Goal: Find specific page/section: Find specific page/section

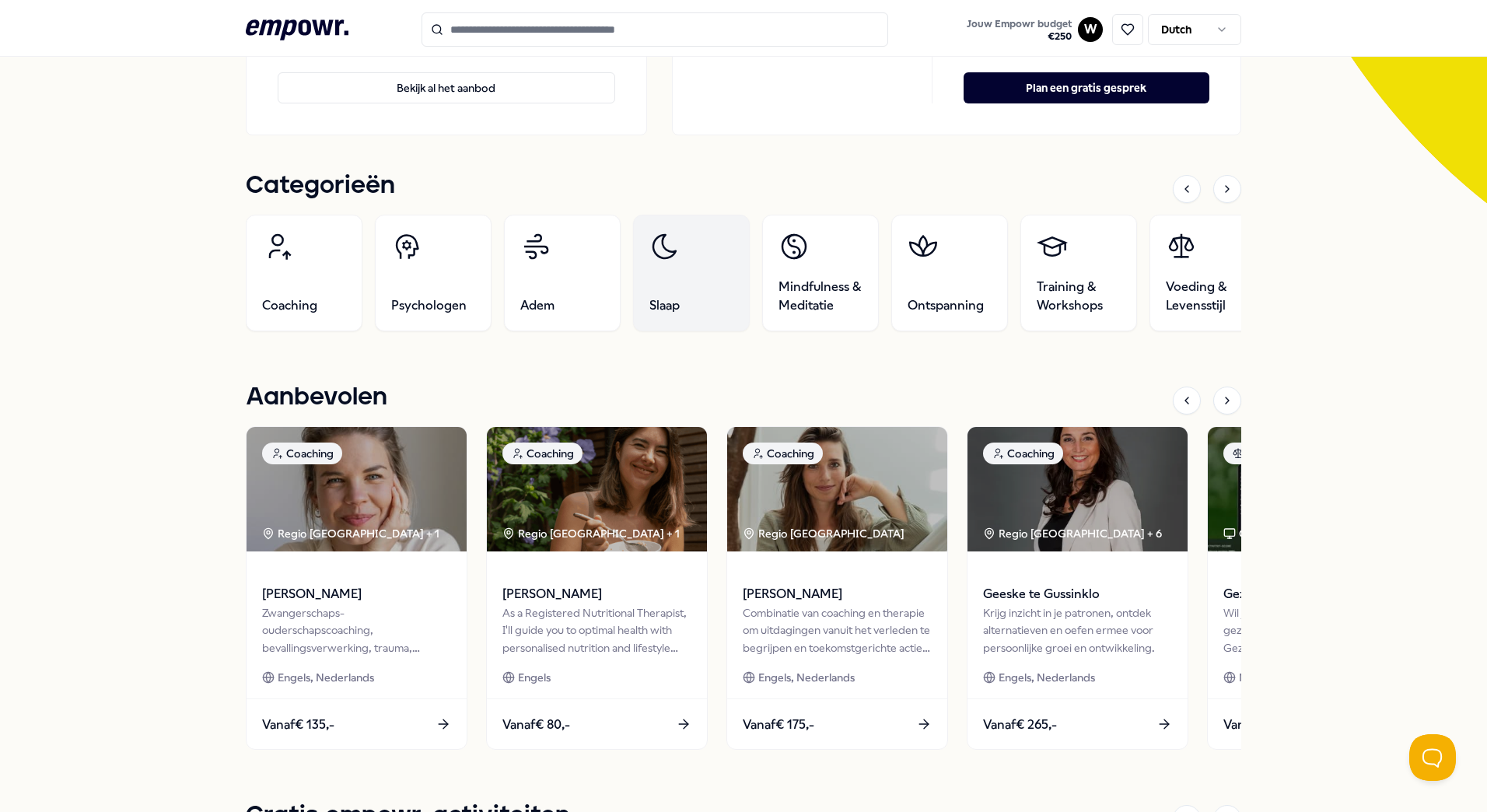
scroll to position [389, 0]
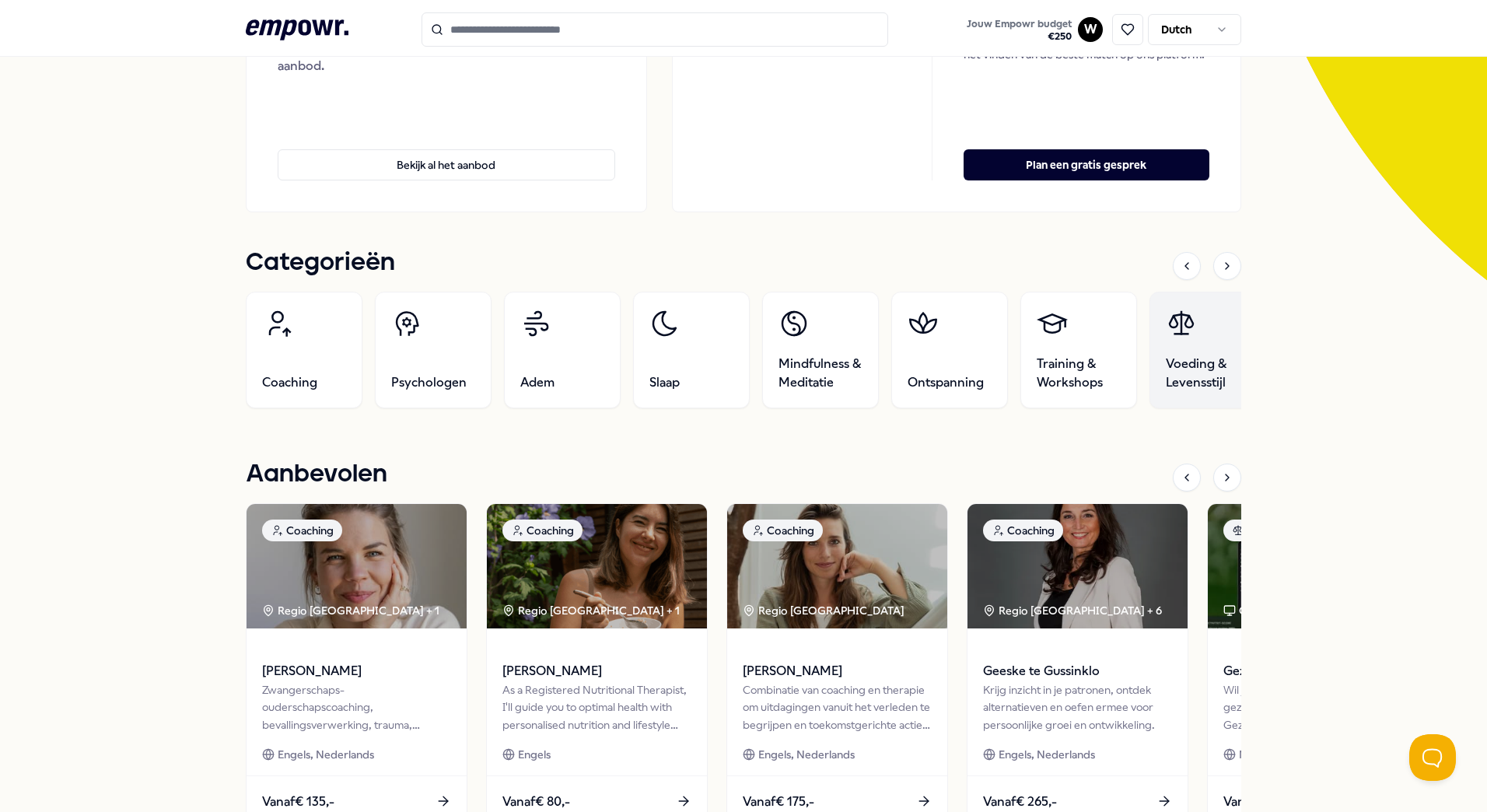
click at [1177, 358] on span "Voeding & Levensstijl" at bounding box center [1208, 372] width 84 height 37
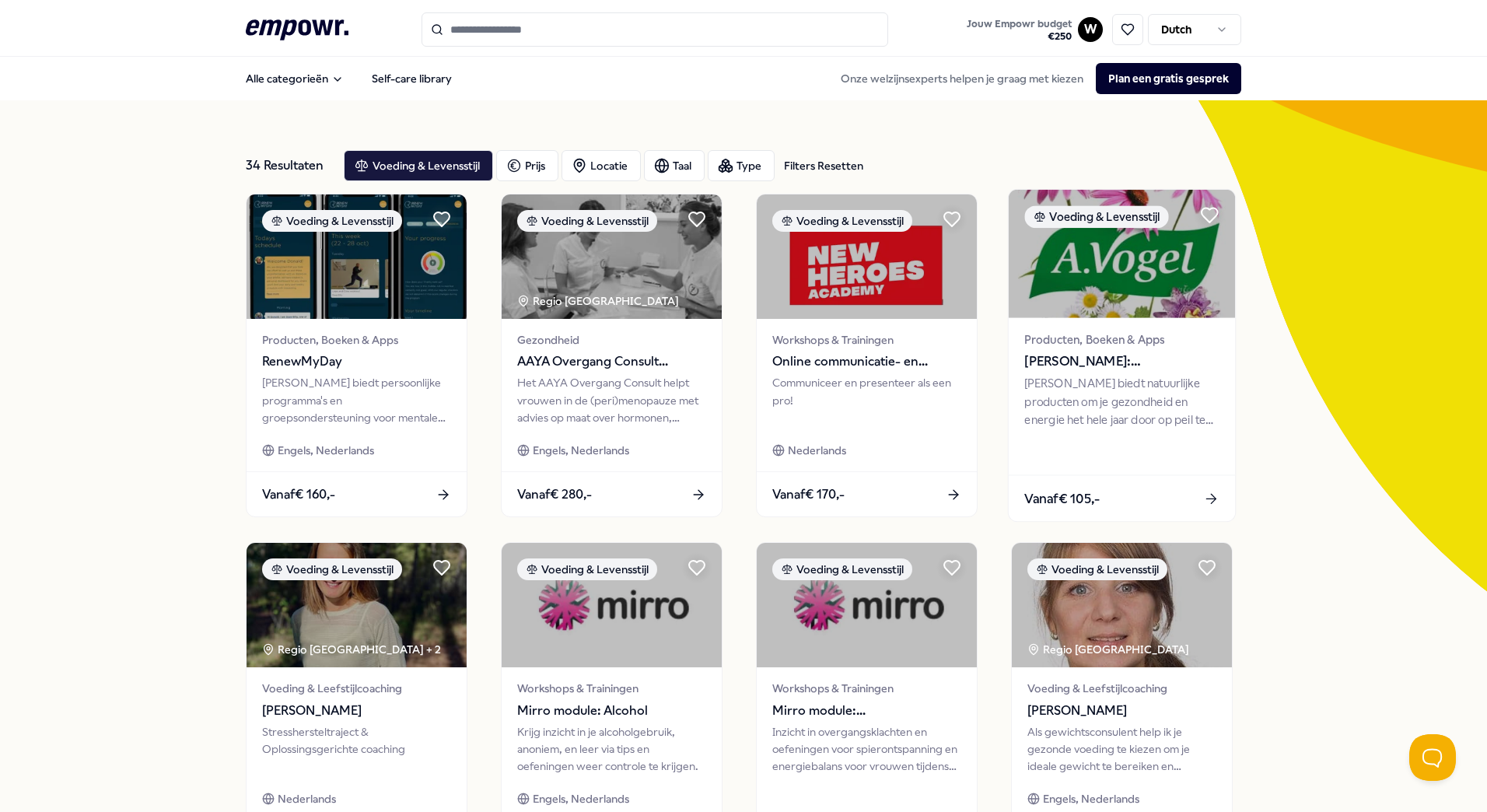
click at [1150, 393] on div "[PERSON_NAME] biedt natuurlijke producten om je gezondheid en energie het hele …" at bounding box center [1122, 402] width 195 height 54
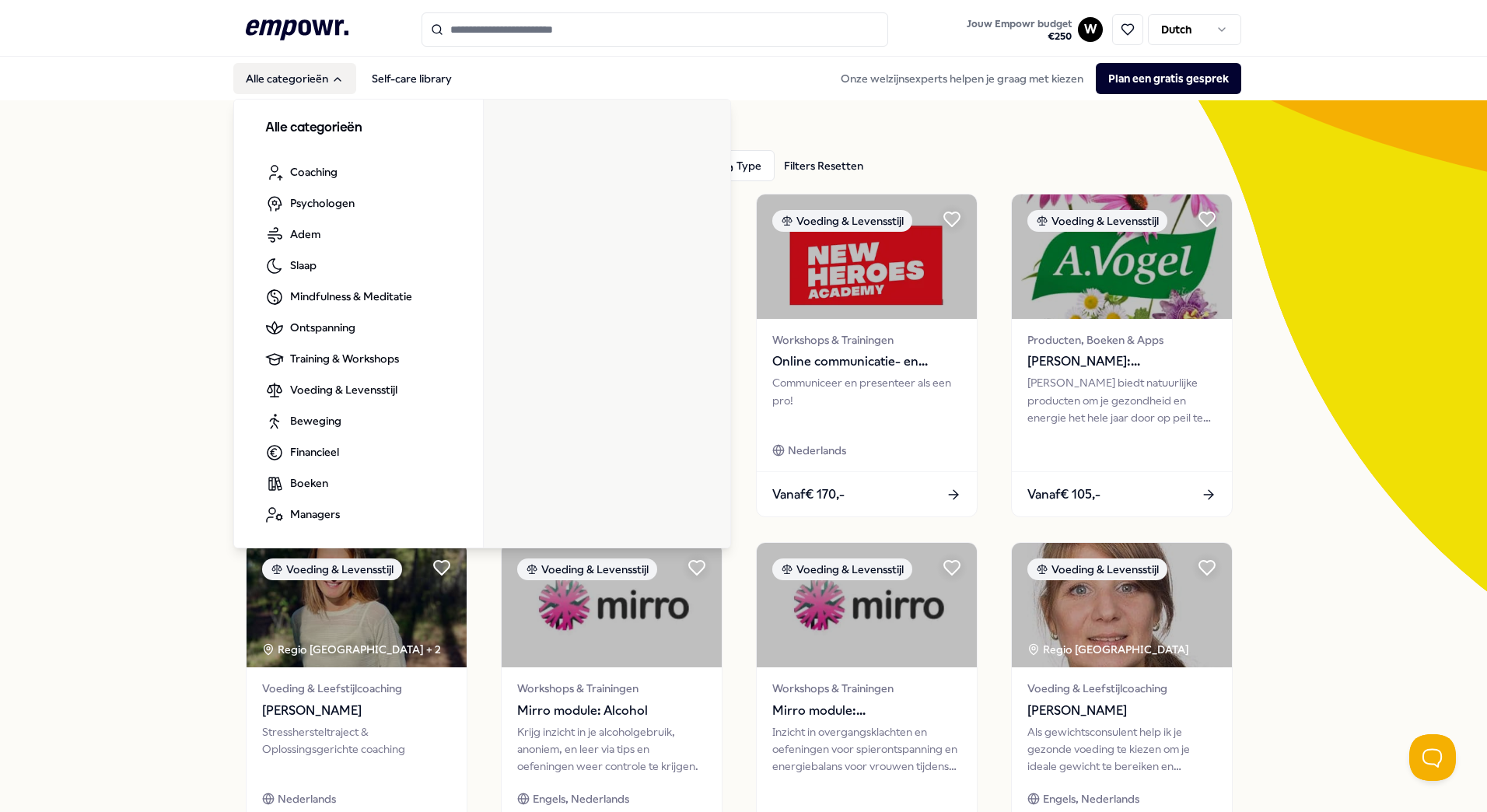
click at [318, 85] on button "Alle categorieën" at bounding box center [294, 78] width 123 height 31
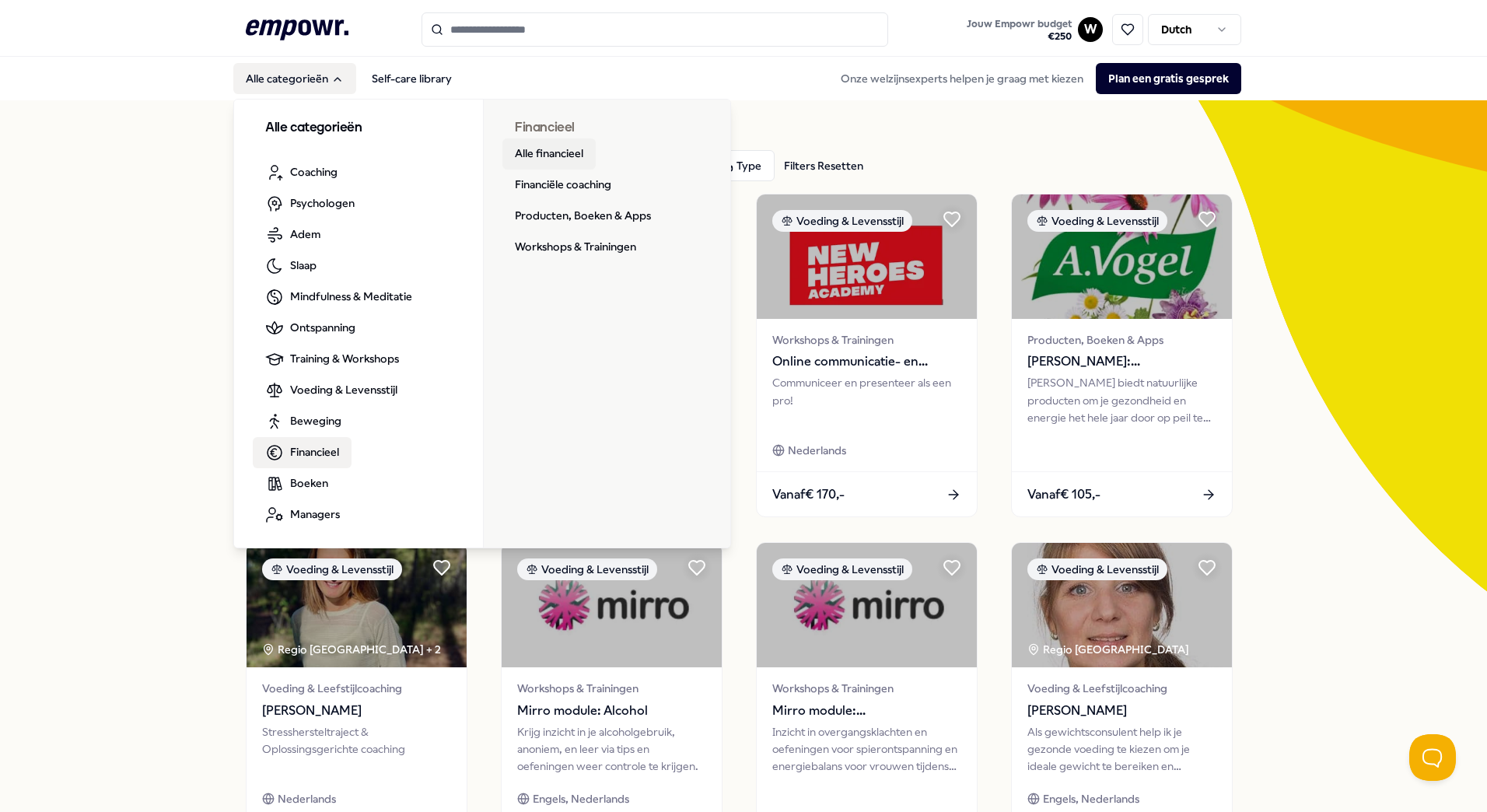
click at [531, 150] on link "Alle financieel" at bounding box center [550, 154] width 94 height 31
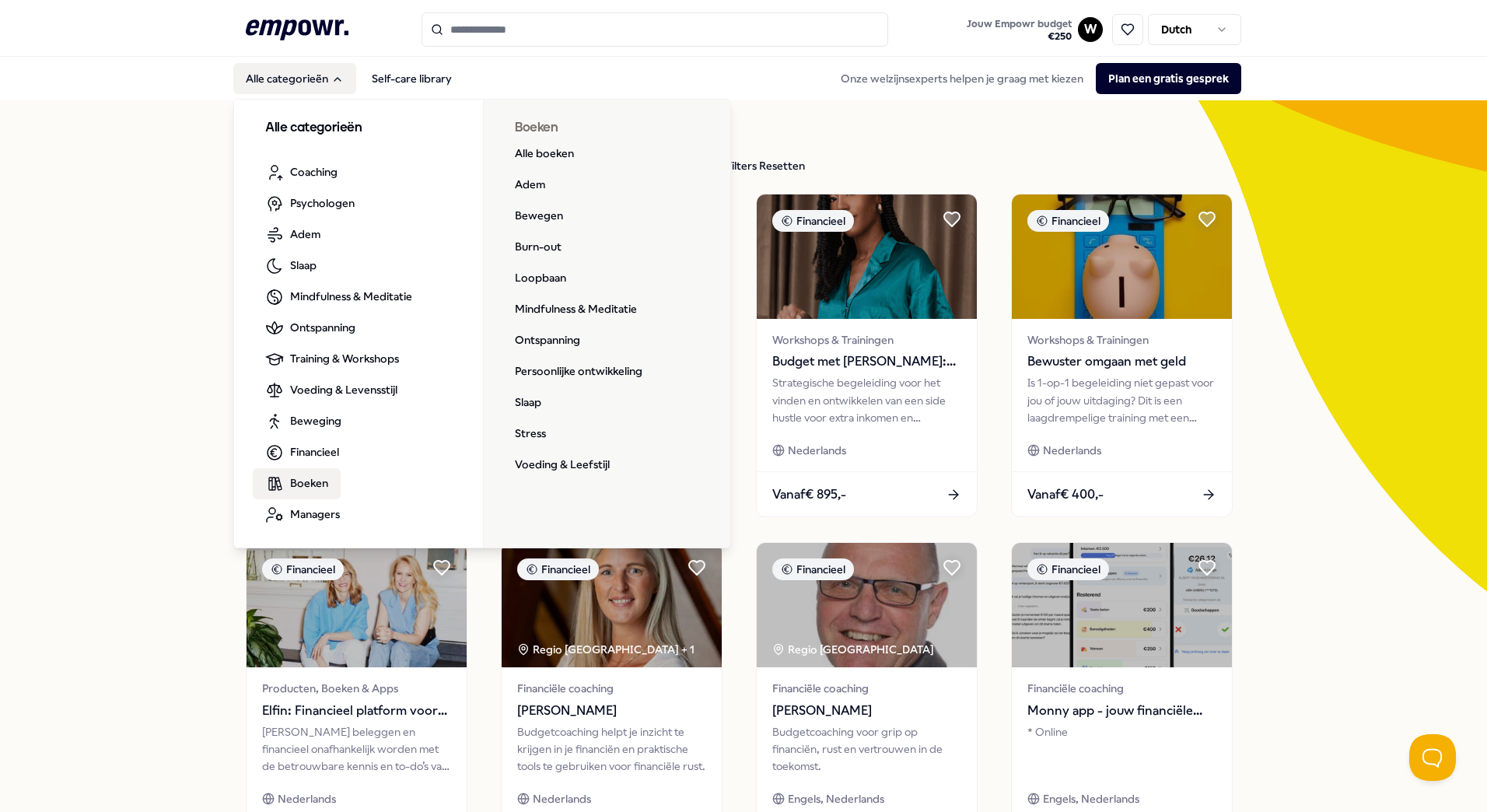
click at [303, 491] on span "Boeken" at bounding box center [309, 482] width 38 height 17
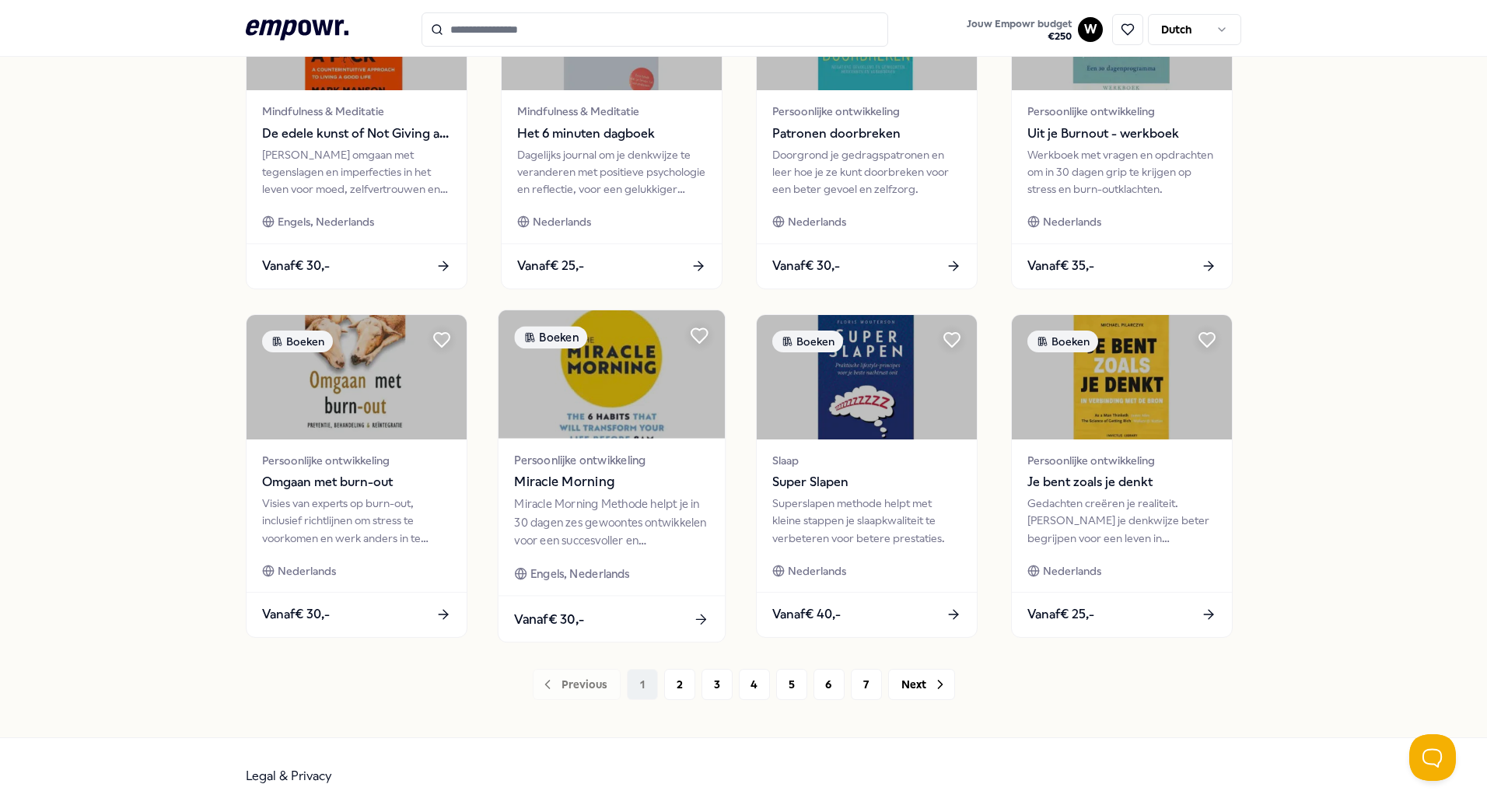
scroll to position [580, 0]
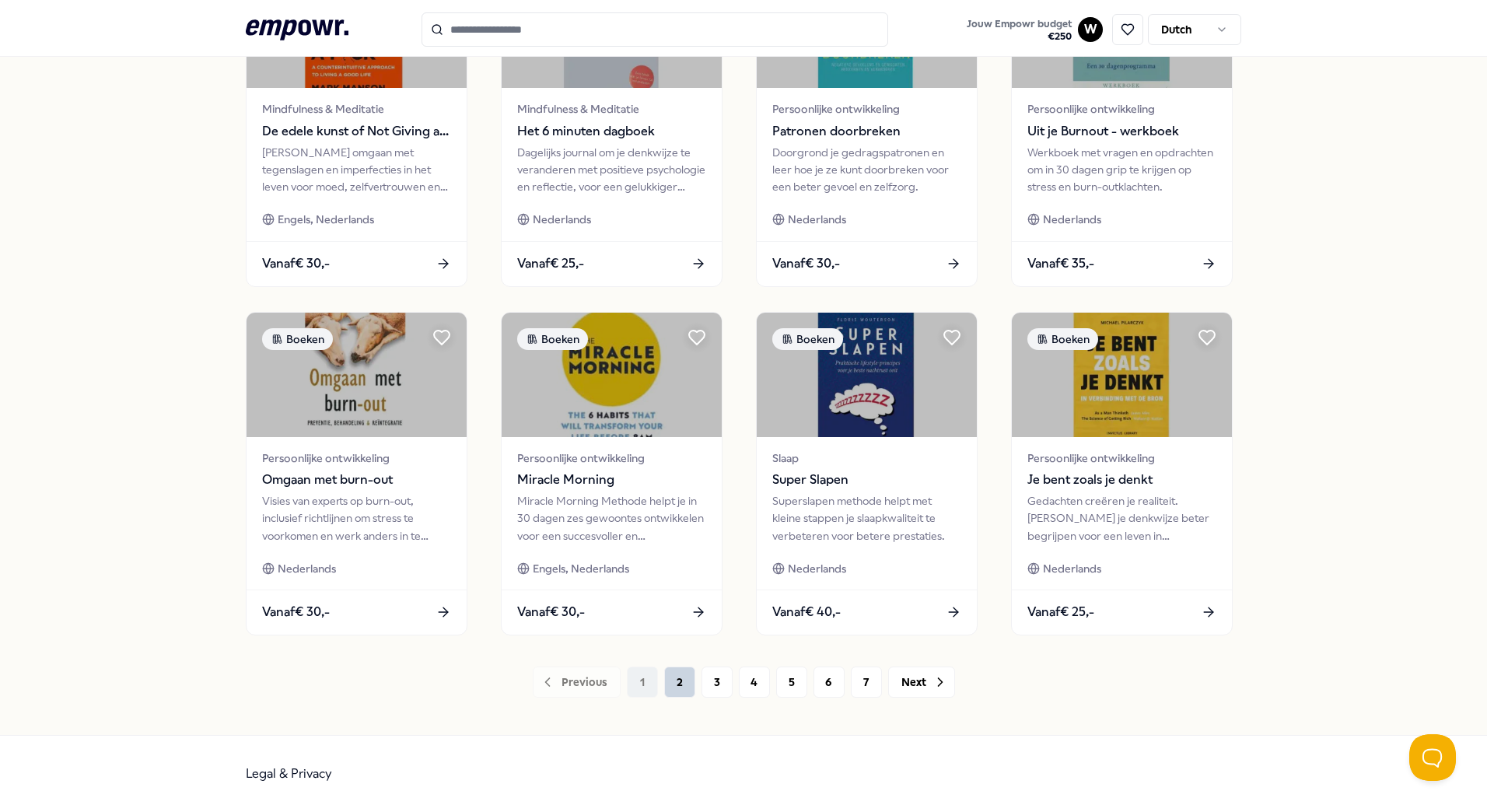
click at [672, 689] on button "2" at bounding box center [680, 681] width 31 height 31
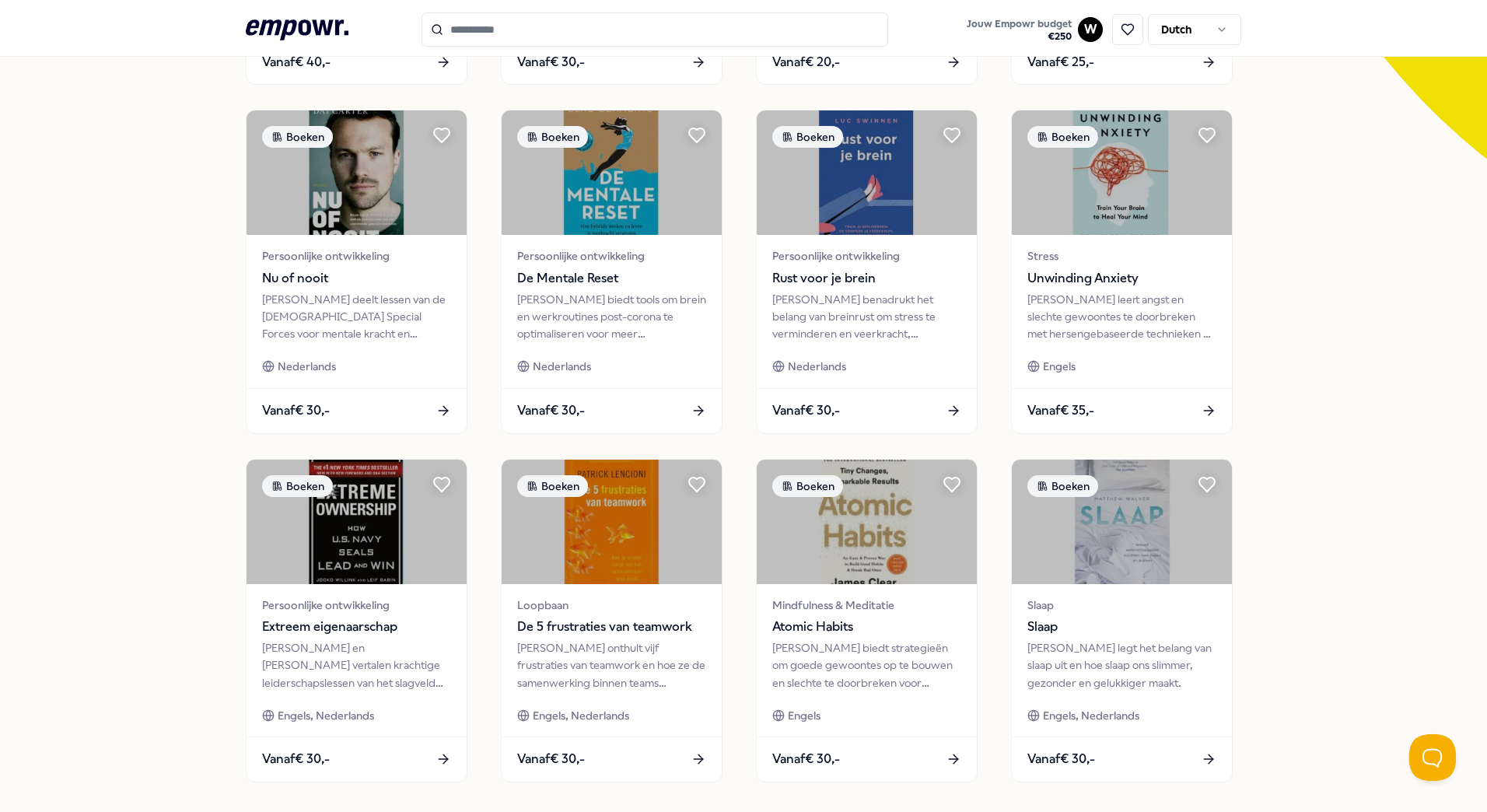
scroll to position [580, 0]
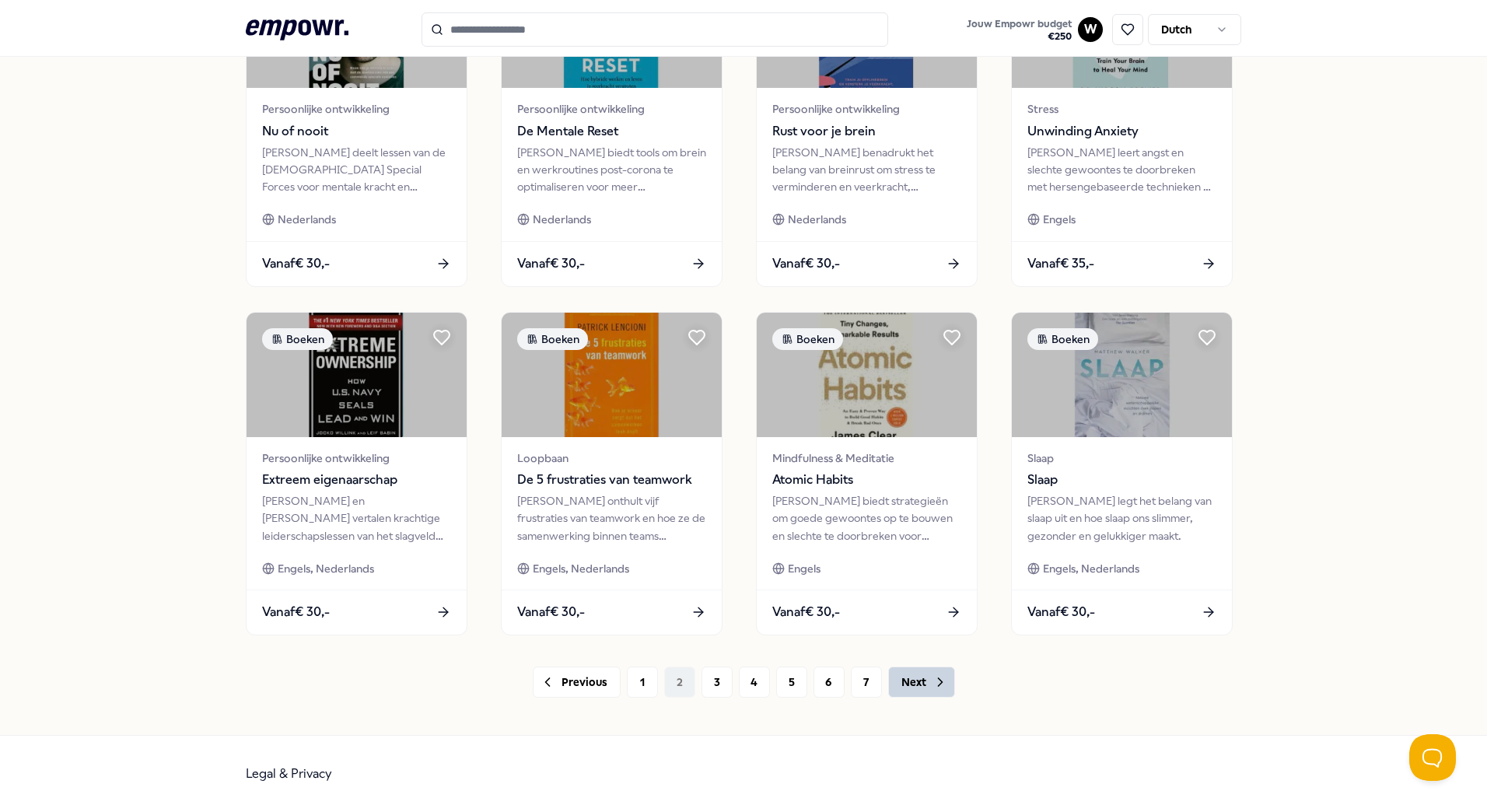
click at [893, 682] on button "Next" at bounding box center [921, 681] width 67 height 31
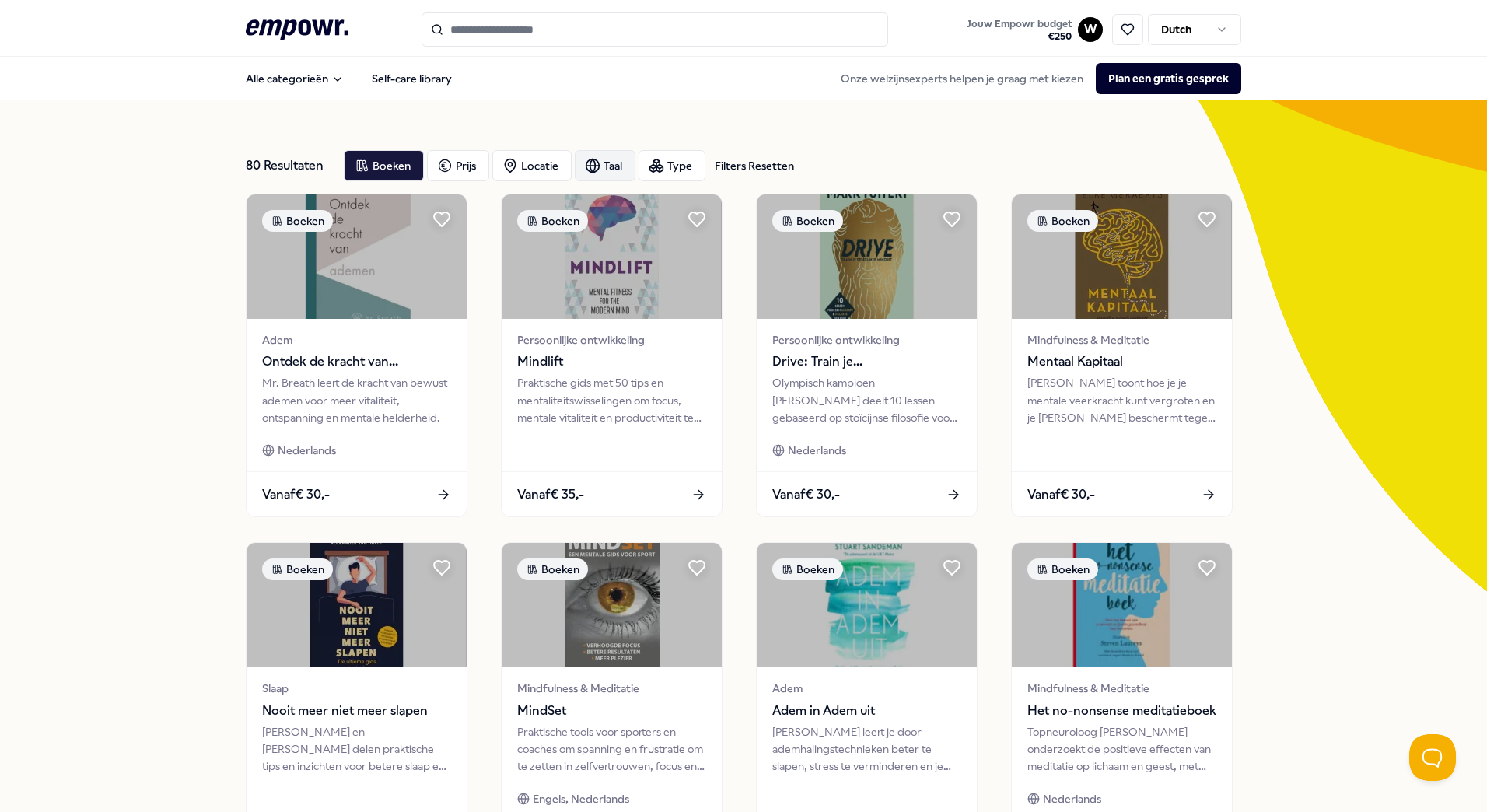
click at [601, 168] on div "Taal" at bounding box center [605, 165] width 61 height 31
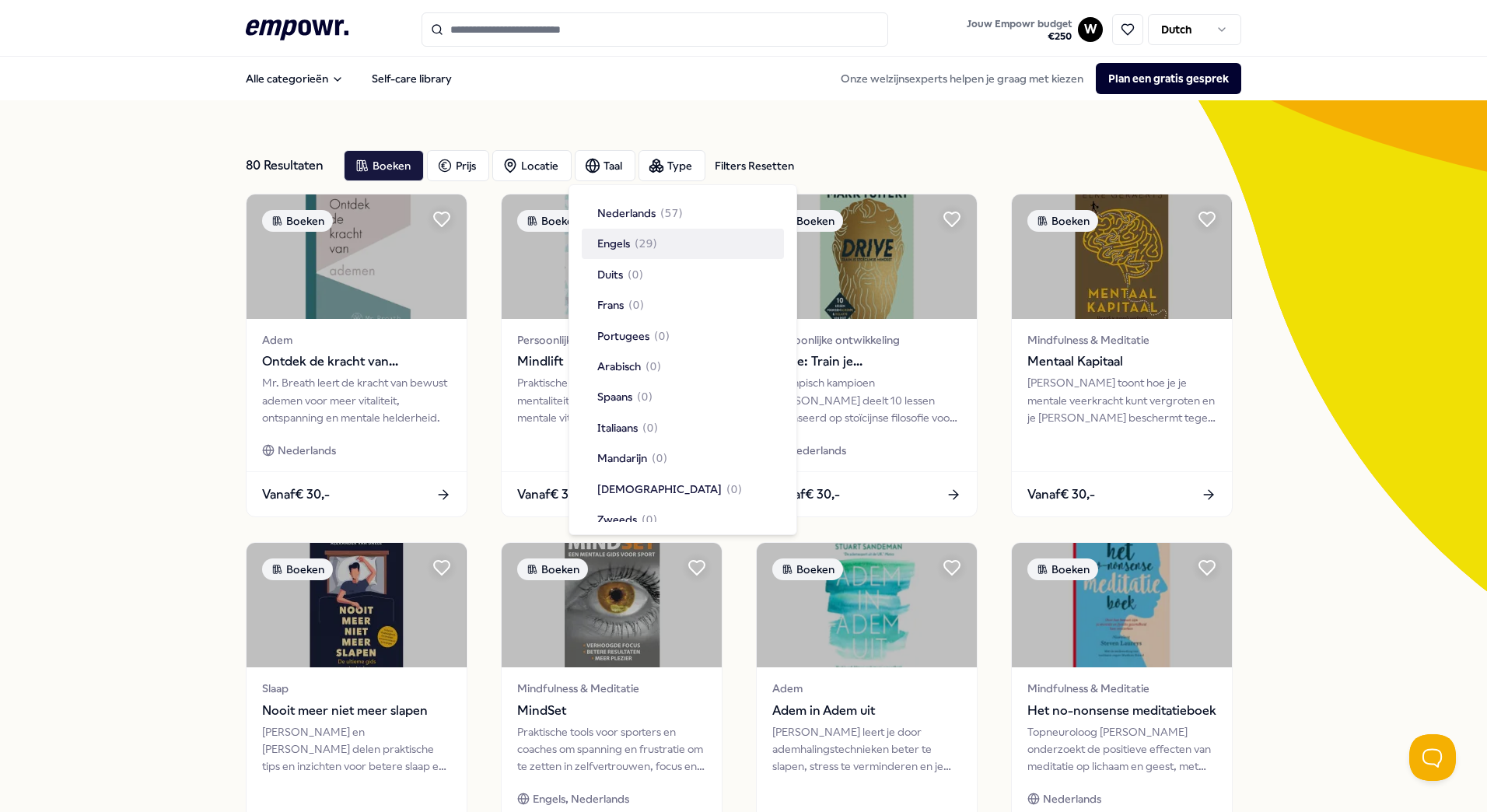
click at [622, 241] on span "Engels" at bounding box center [614, 242] width 33 height 17
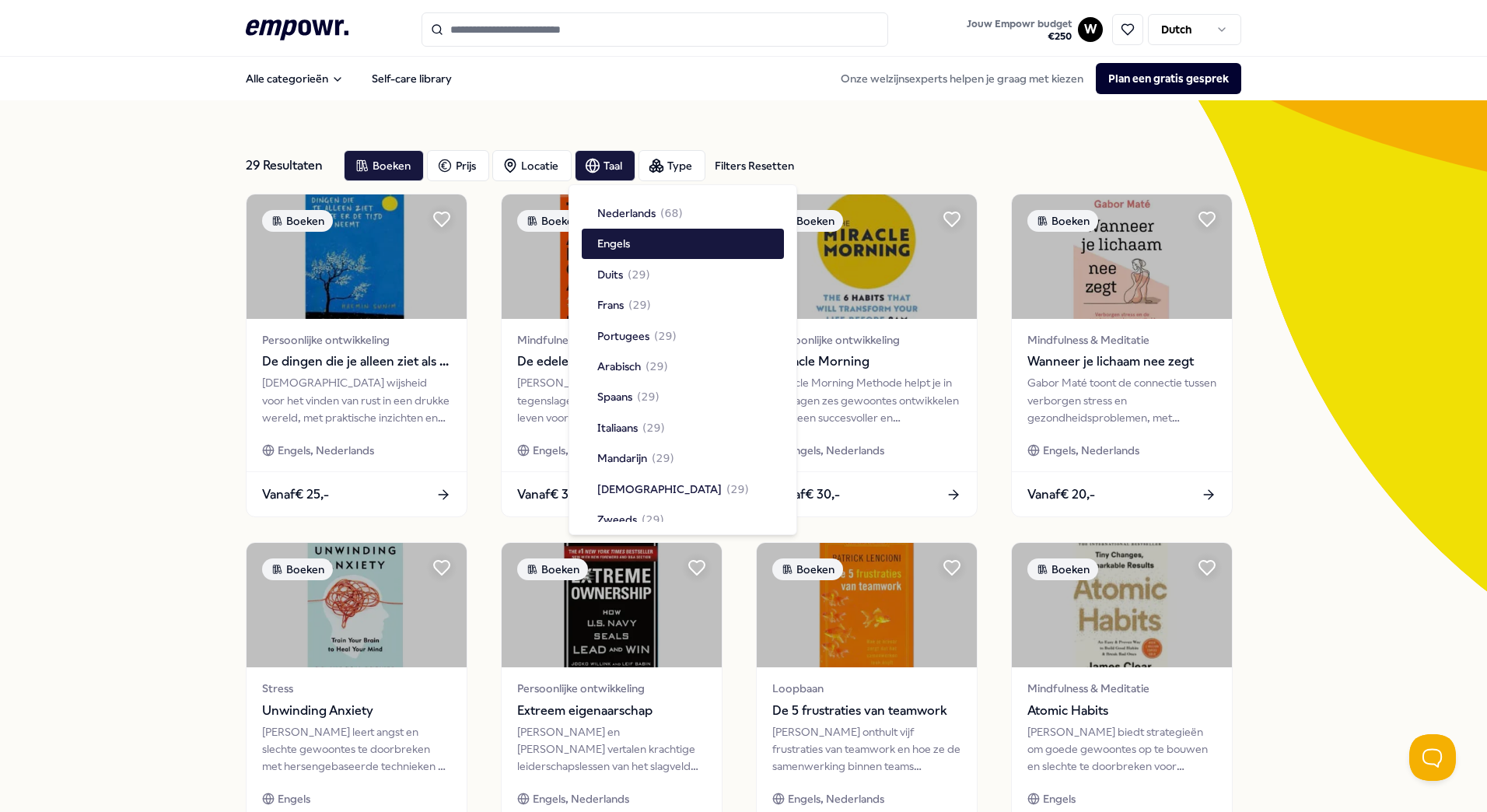
click at [158, 396] on div "29 Resultaten Filters Resetten Boeken Prijs Locatie Taal Type Filters Resetten …" at bounding box center [744, 707] width 1487 height 1214
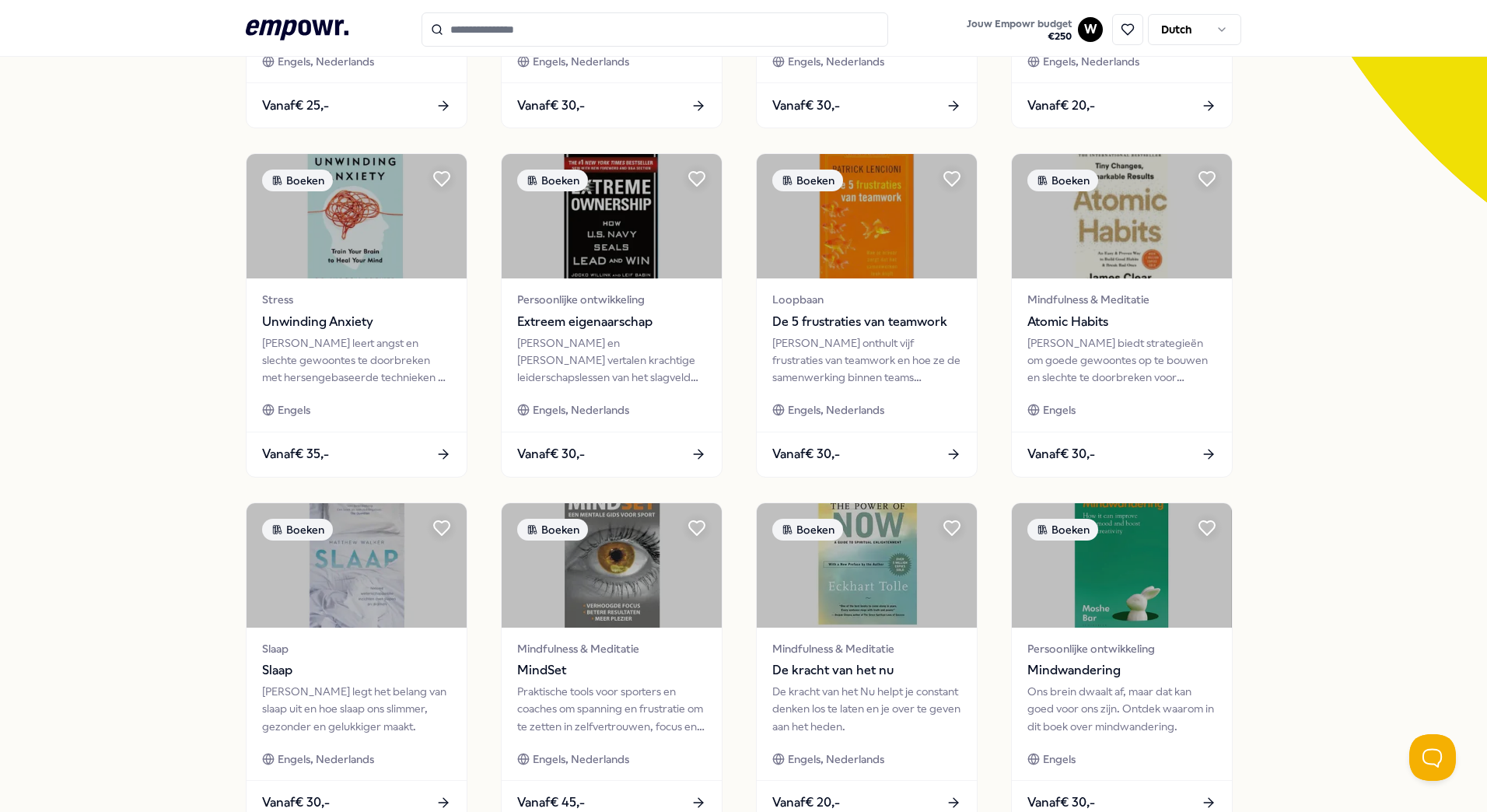
scroll to position [545, 0]
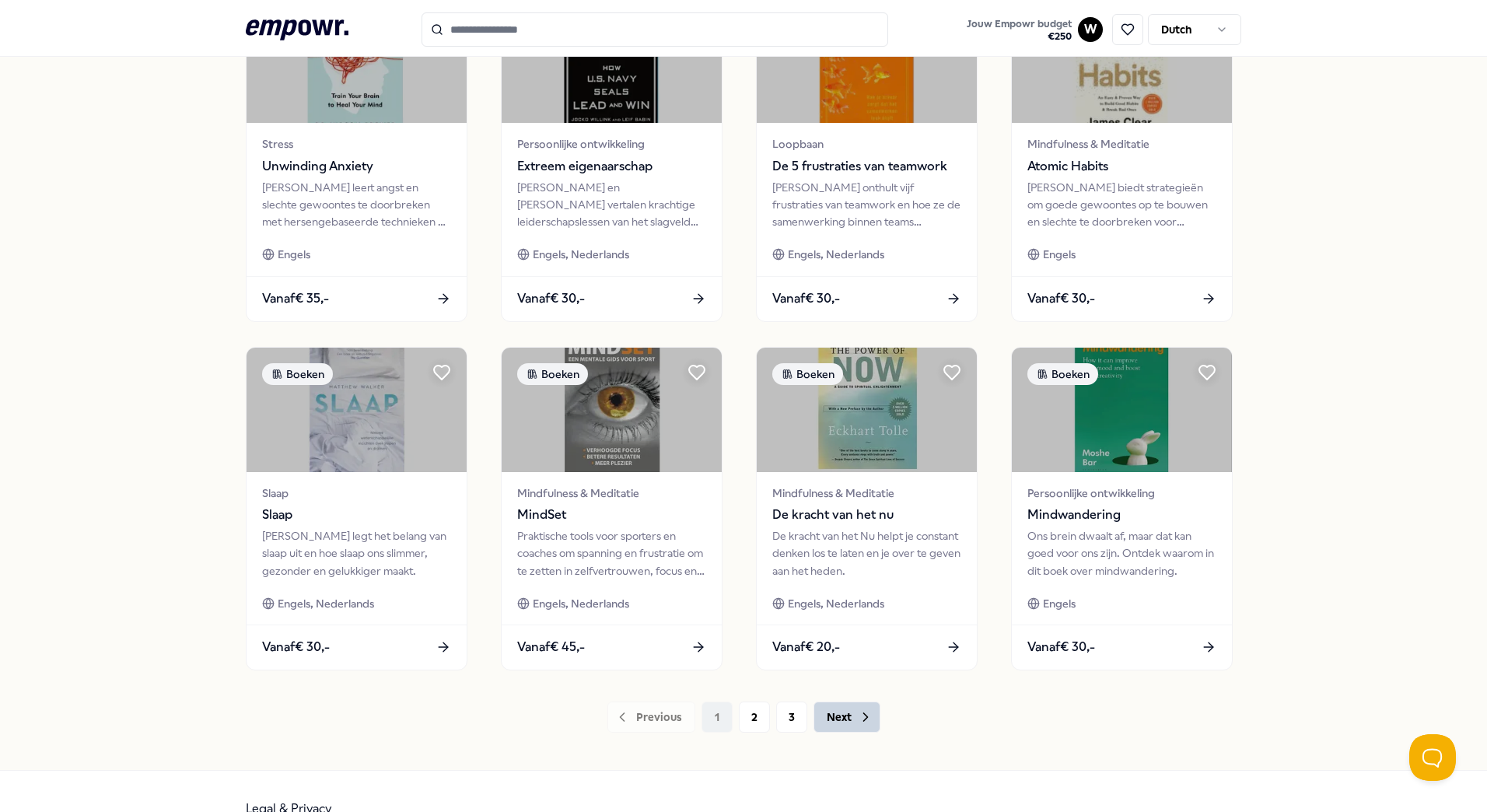
click at [858, 721] on icon at bounding box center [866, 717] width 16 height 16
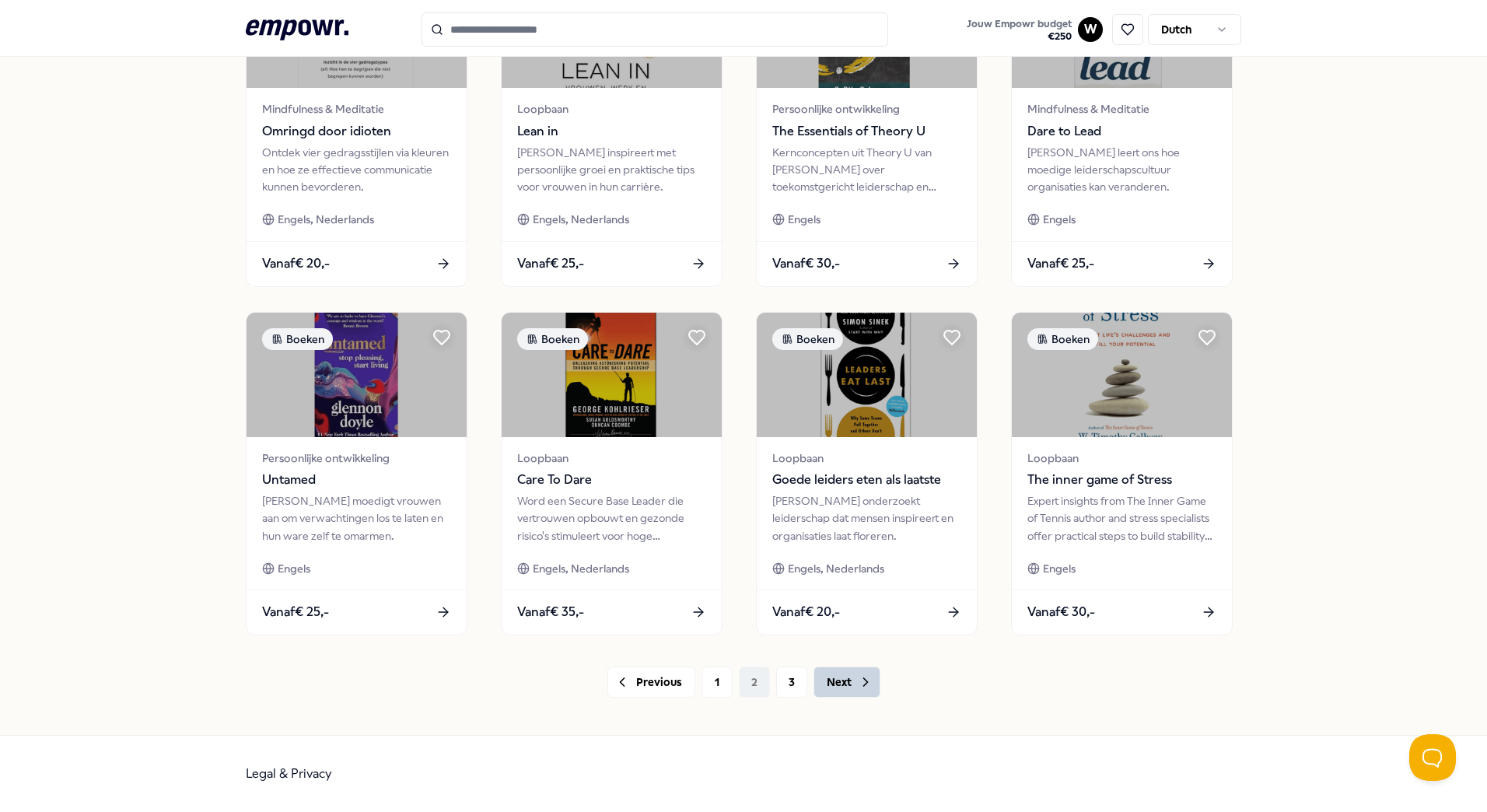
click at [821, 684] on button "Next" at bounding box center [846, 681] width 67 height 31
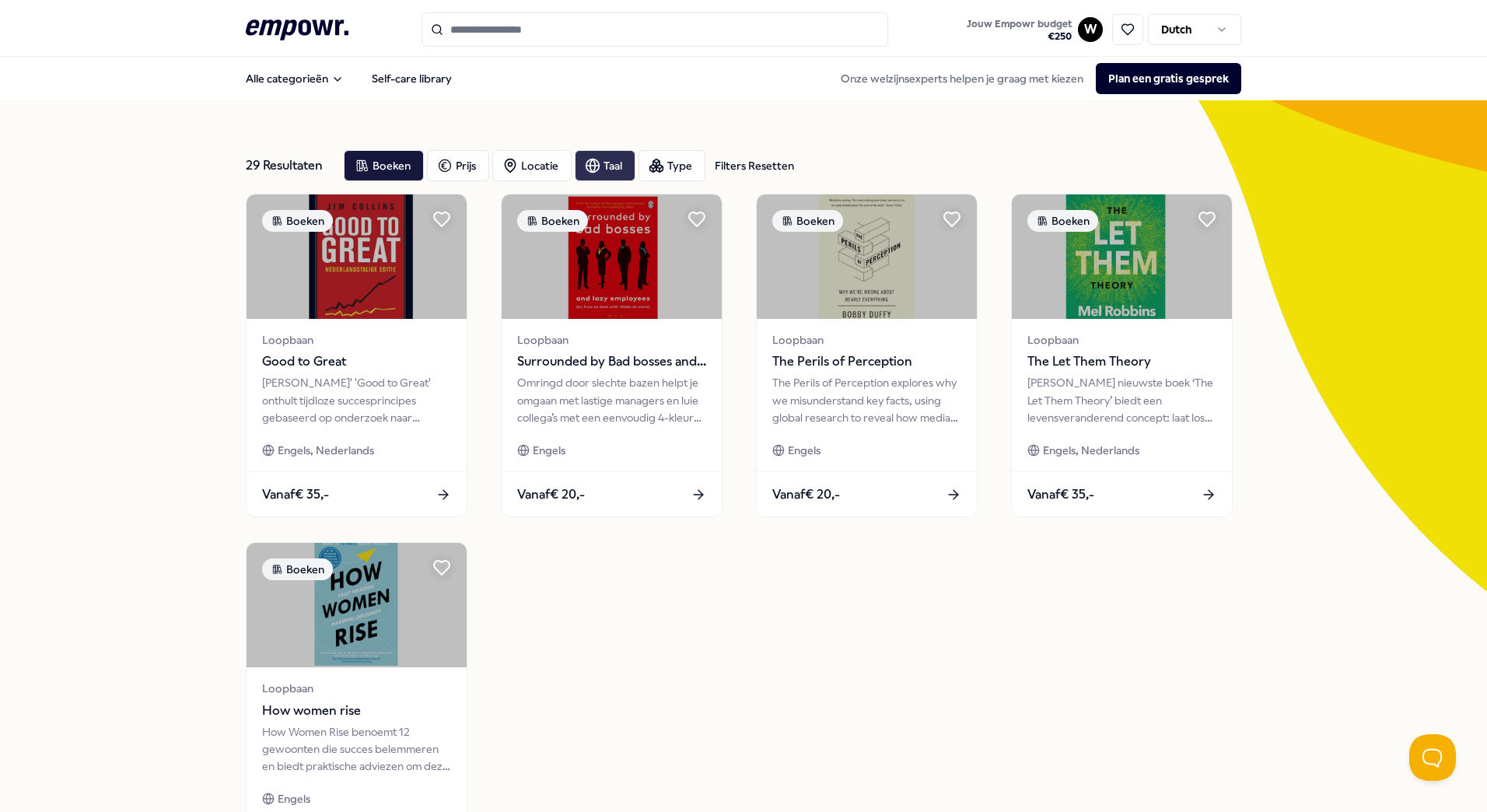
click at [600, 160] on div "Taal" at bounding box center [605, 165] width 61 height 31
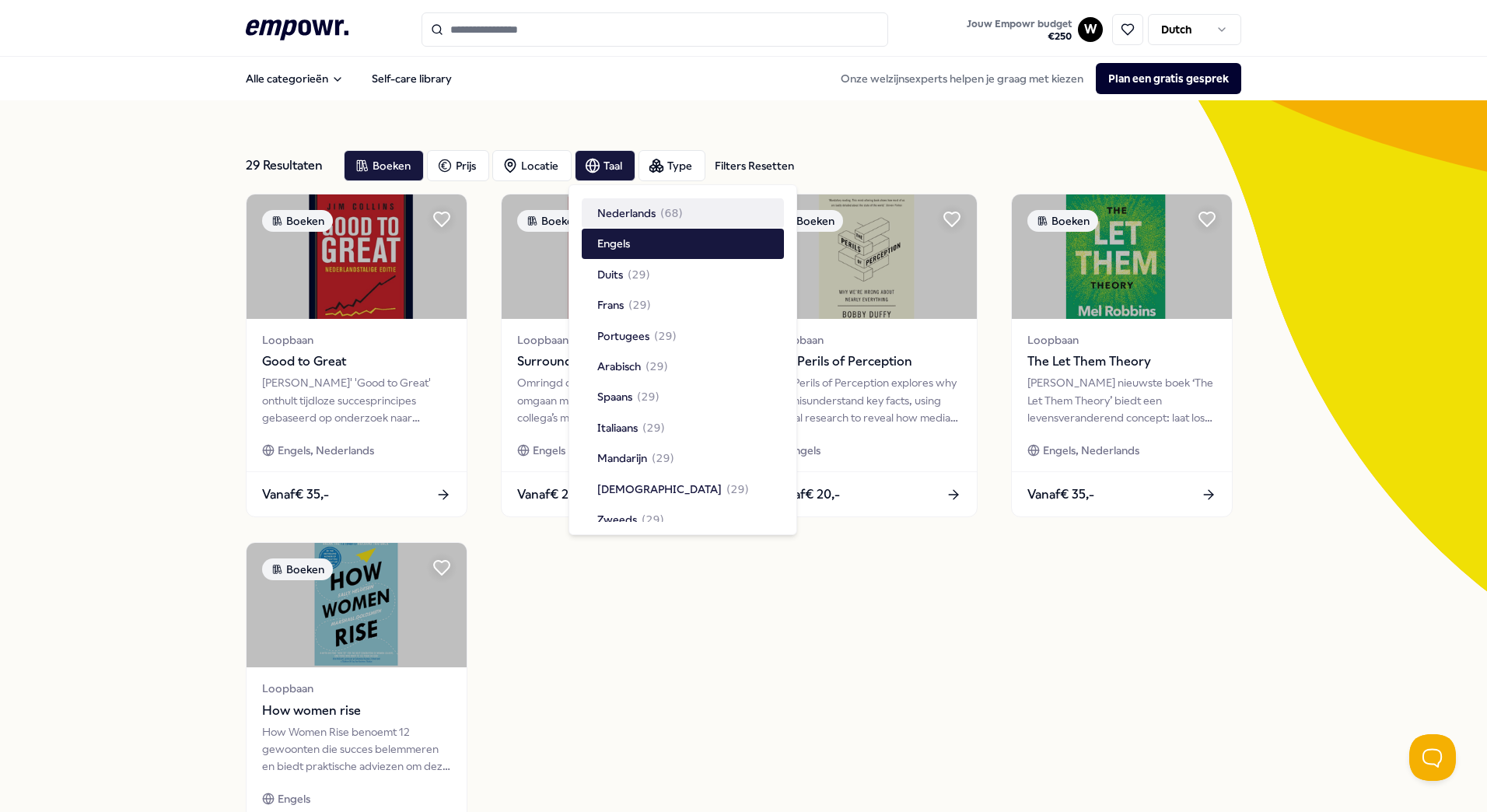
click at [651, 203] on div "Nederlands ( 68 )" at bounding box center [683, 213] width 203 height 30
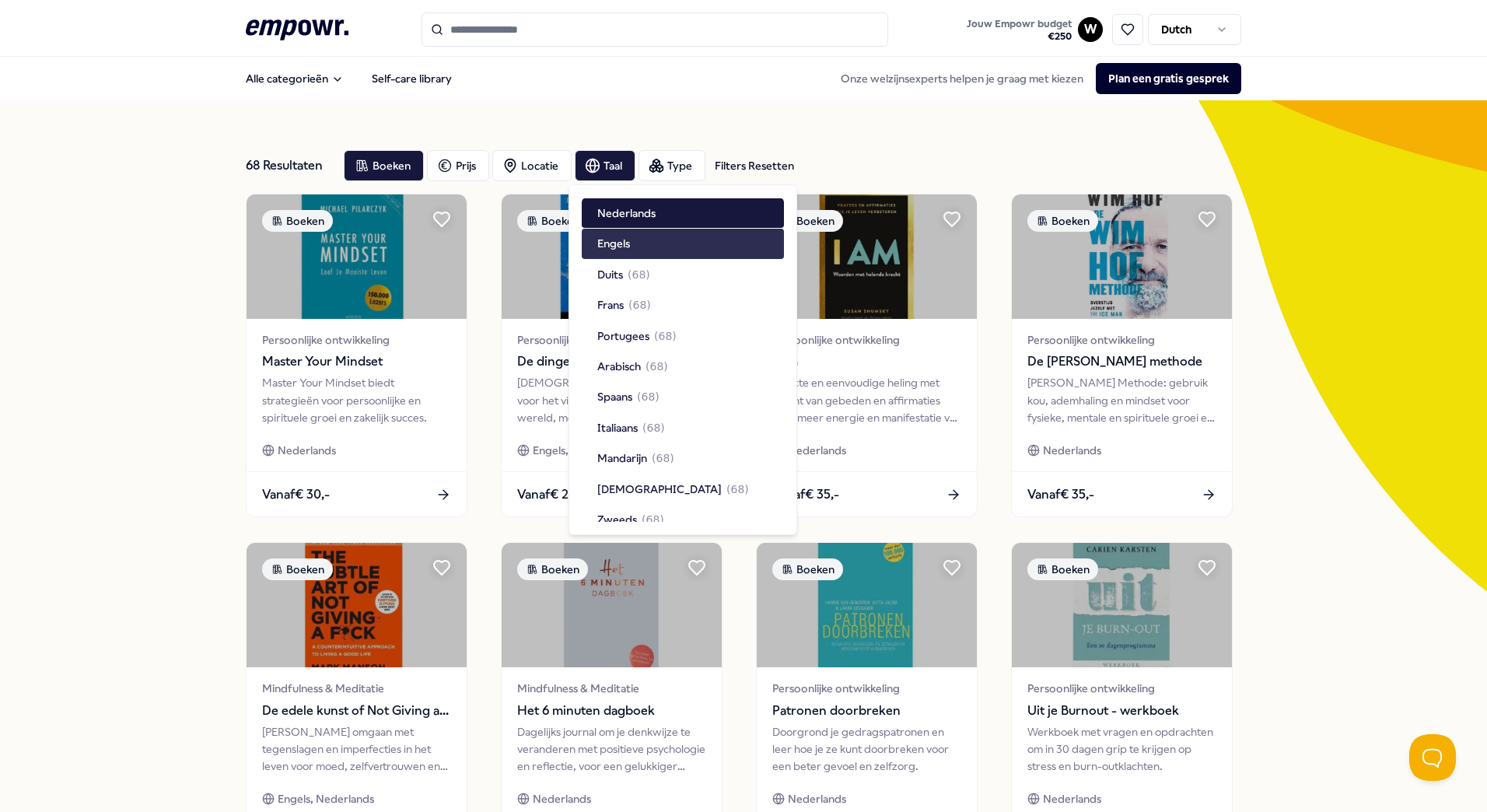
click at [662, 234] on div "Engels" at bounding box center [683, 243] width 203 height 30
click at [193, 344] on div "57 Resultaten Filters Resetten Boeken Prijs Locatie Taal Type Filters Resetten …" at bounding box center [744, 707] width 1487 height 1214
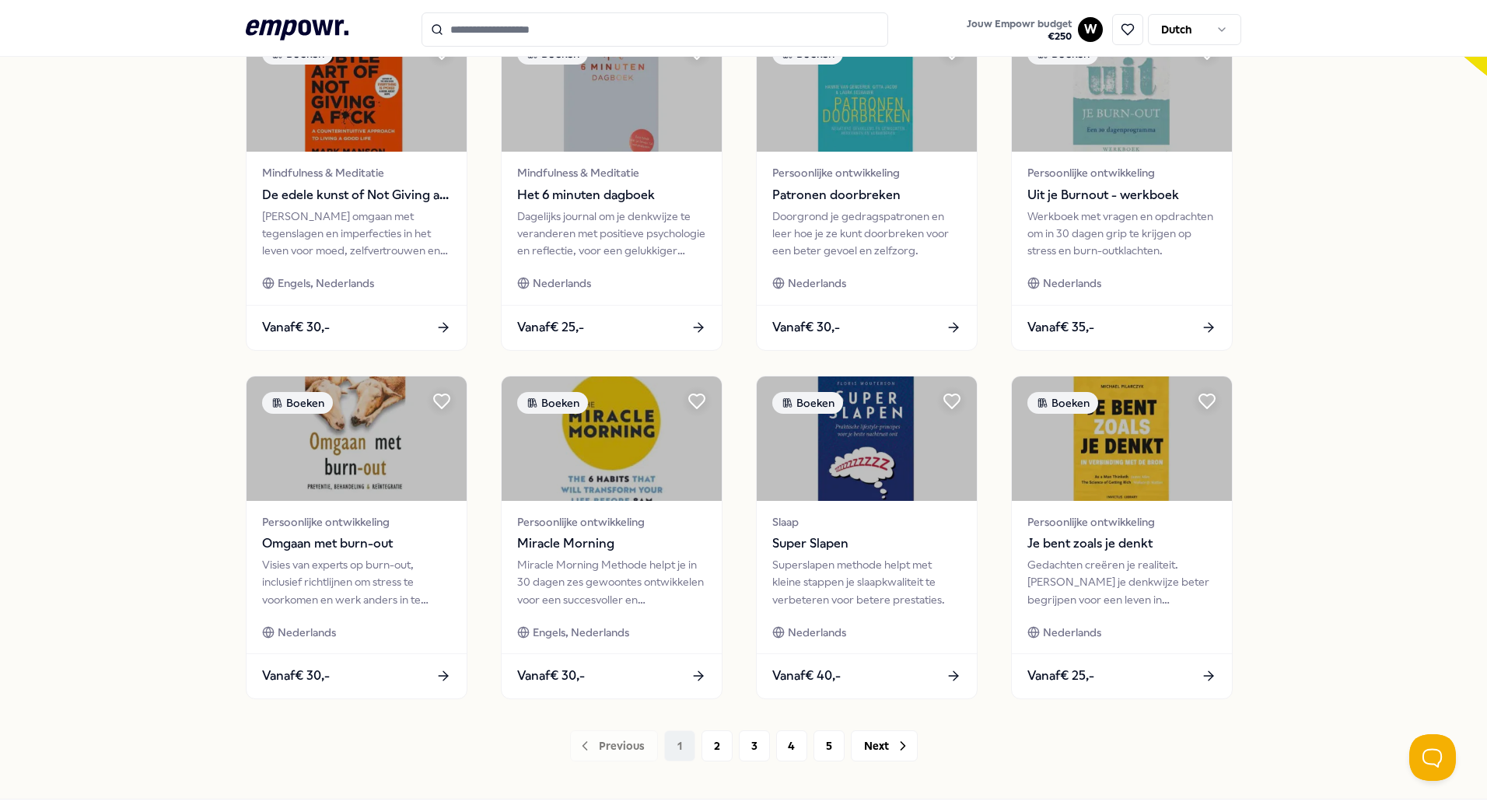
scroll to position [545, 0]
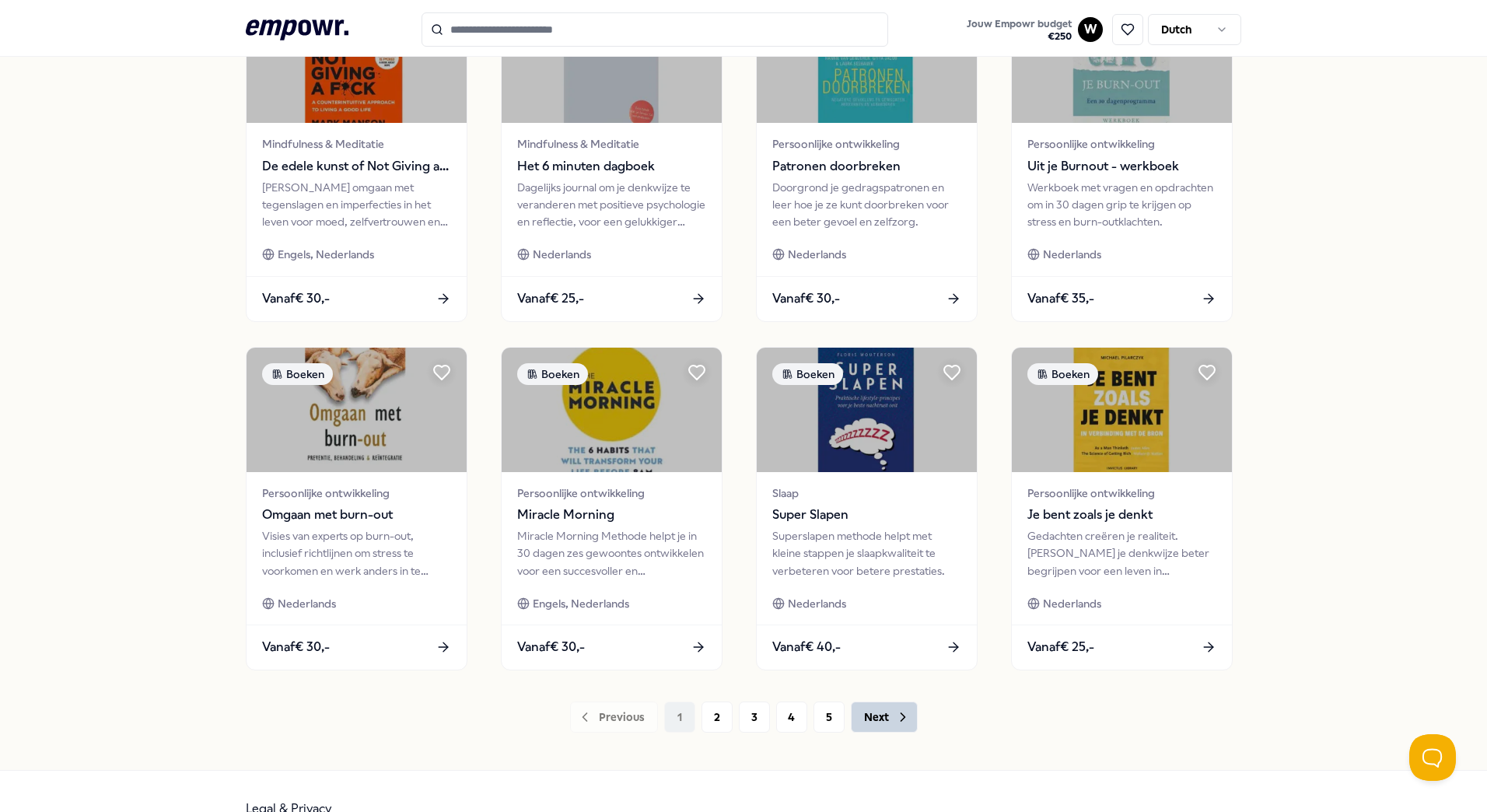
click at [881, 718] on button "Next" at bounding box center [884, 716] width 67 height 31
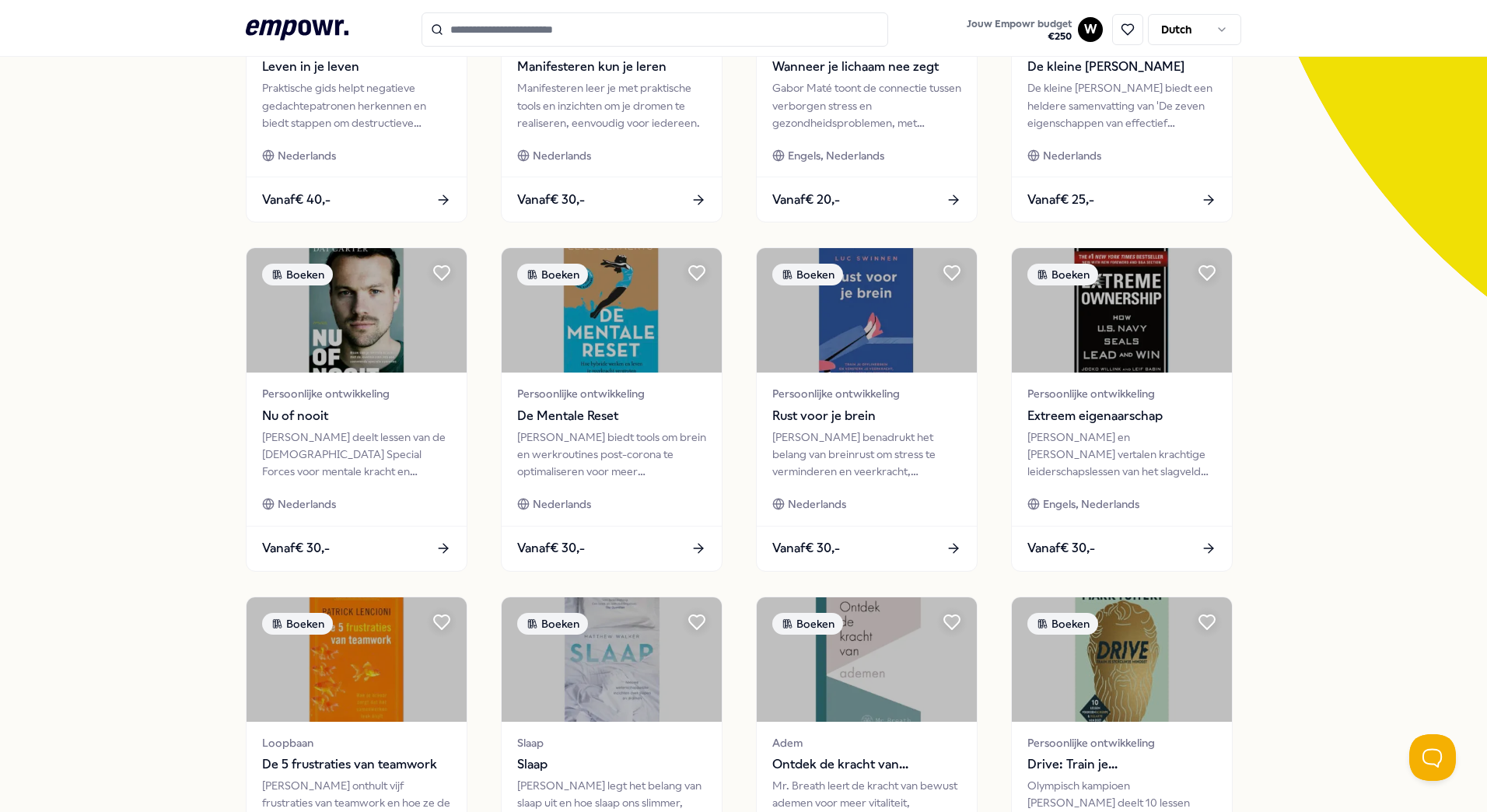
scroll to position [233, 0]
